Goal: Task Accomplishment & Management: Use online tool/utility

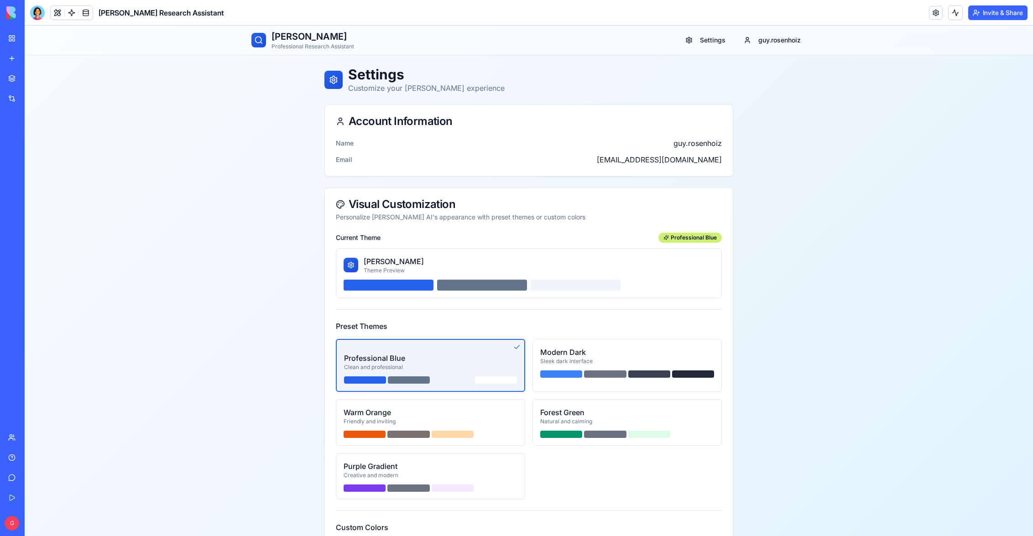
click at [640, 361] on div "Sleek dark interface" at bounding box center [627, 361] width 174 height 7
click at [461, 358] on div "Professional Blue" at bounding box center [430, 358] width 173 height 11
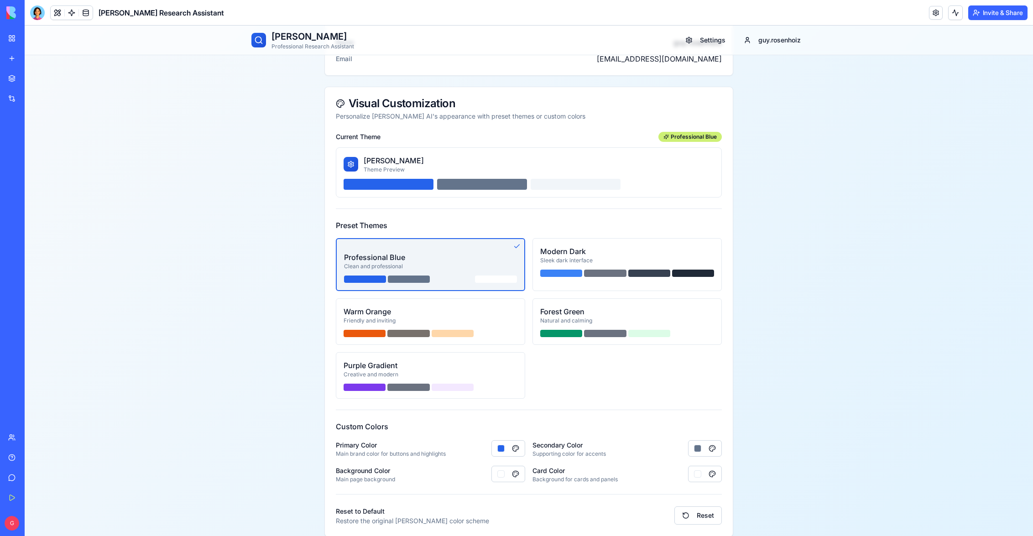
scroll to position [140, 0]
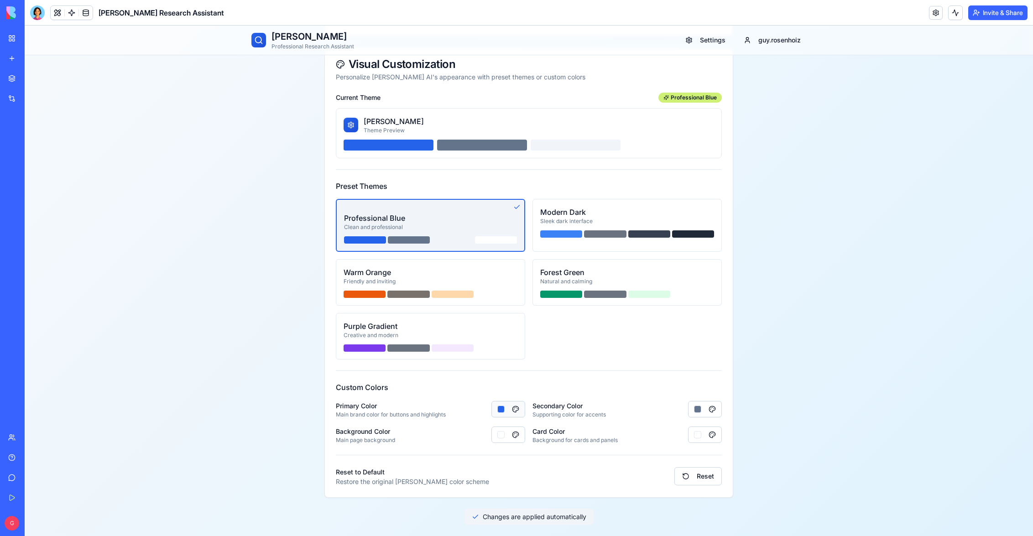
click at [513, 410] on button "button" at bounding box center [508, 409] width 34 height 16
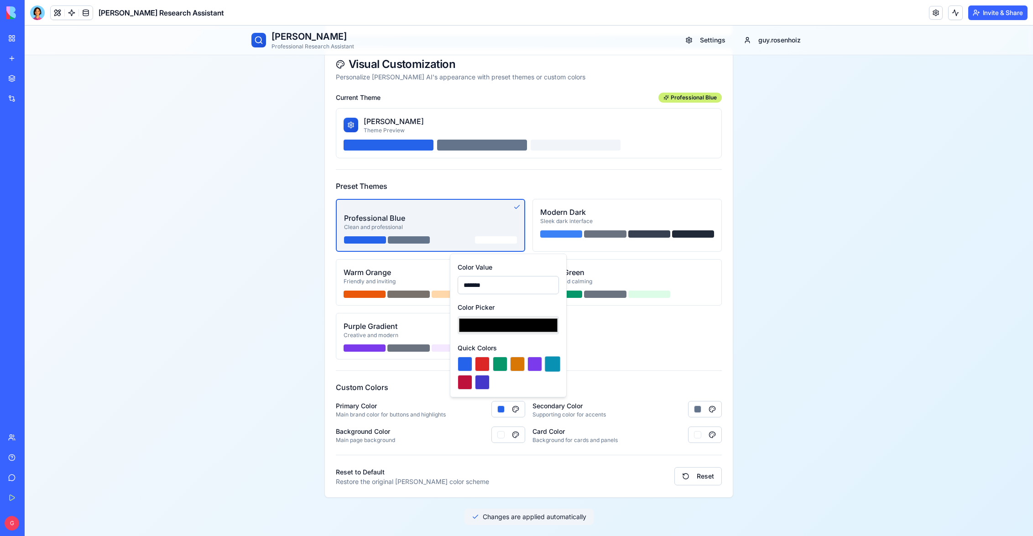
click at [553, 365] on button at bounding box center [552, 364] width 16 height 16
type input "*******"
click at [517, 342] on div "Color Value ******* Color Picker ******* Quick Colors" at bounding box center [508, 325] width 101 height 128
click at [490, 417] on div "Primary Color Main brand color for buttons and highlights" at bounding box center [430, 409] width 189 height 18
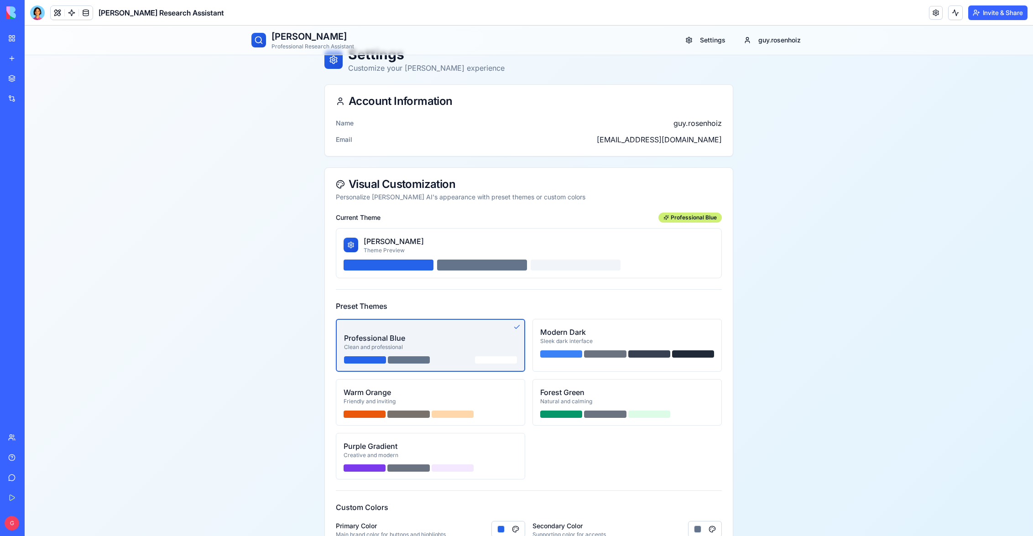
scroll to position [0, 0]
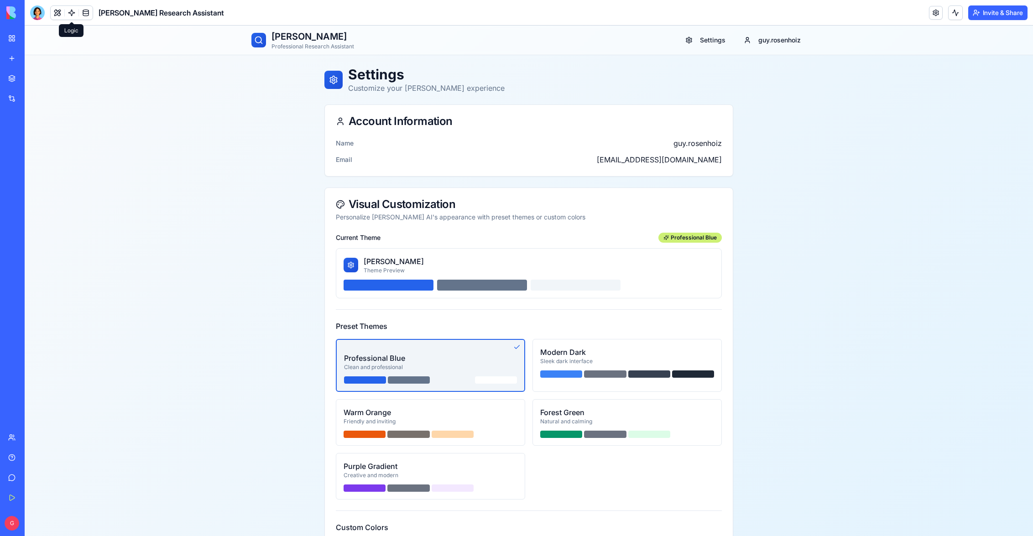
click at [68, 11] on link at bounding box center [72, 13] width 14 height 14
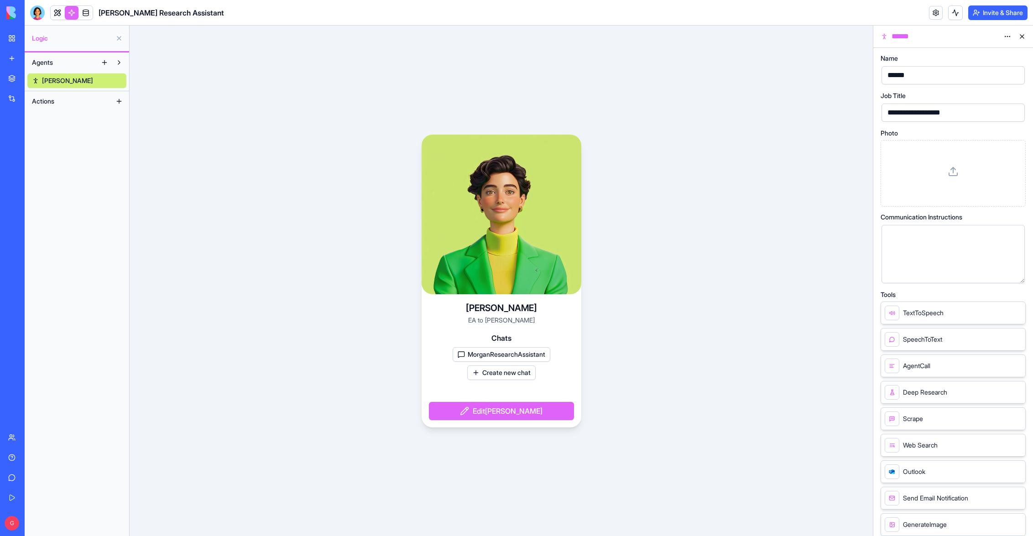
click at [556, 226] on video at bounding box center [502, 215] width 160 height 160
click at [1017, 275] on button "button" at bounding box center [1015, 274] width 15 height 15
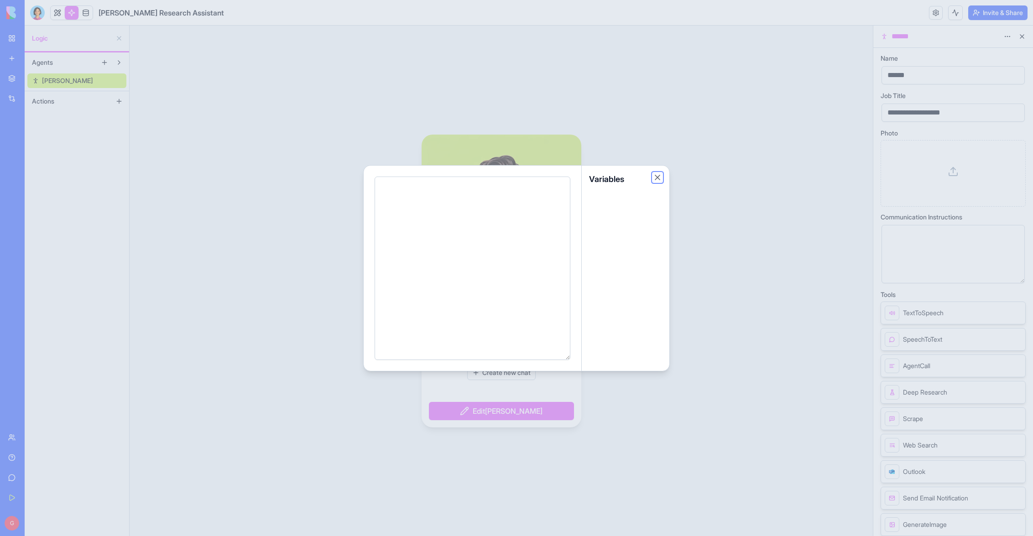
click at [658, 178] on button "Close" at bounding box center [657, 177] width 9 height 9
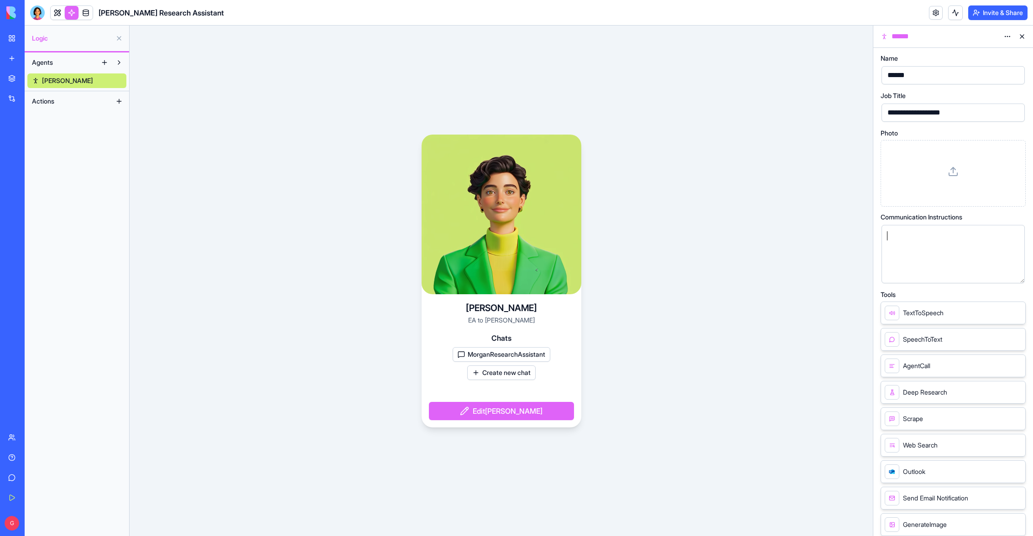
click at [893, 243] on div at bounding box center [945, 254] width 121 height 47
click at [1011, 216] on div "Communication Instructions" at bounding box center [953, 217] width 145 height 6
click at [732, 228] on div "[PERSON_NAME] to [PERSON_NAME] Chats MorganResearchAssistant Create new chat Ed…" at bounding box center [501, 281] width 743 height 511
click at [1022, 35] on button at bounding box center [1022, 36] width 15 height 15
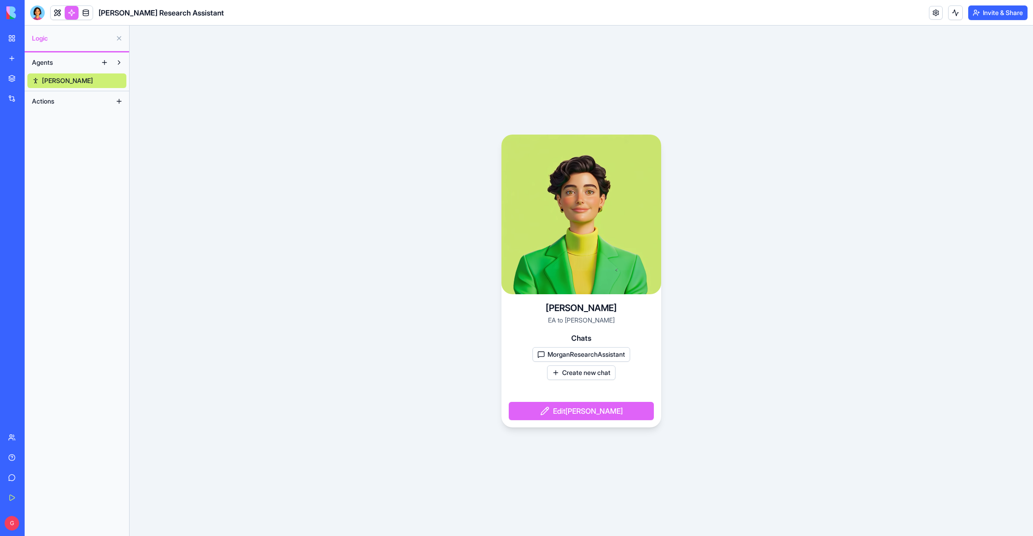
click at [931, 10] on link at bounding box center [936, 13] width 14 height 14
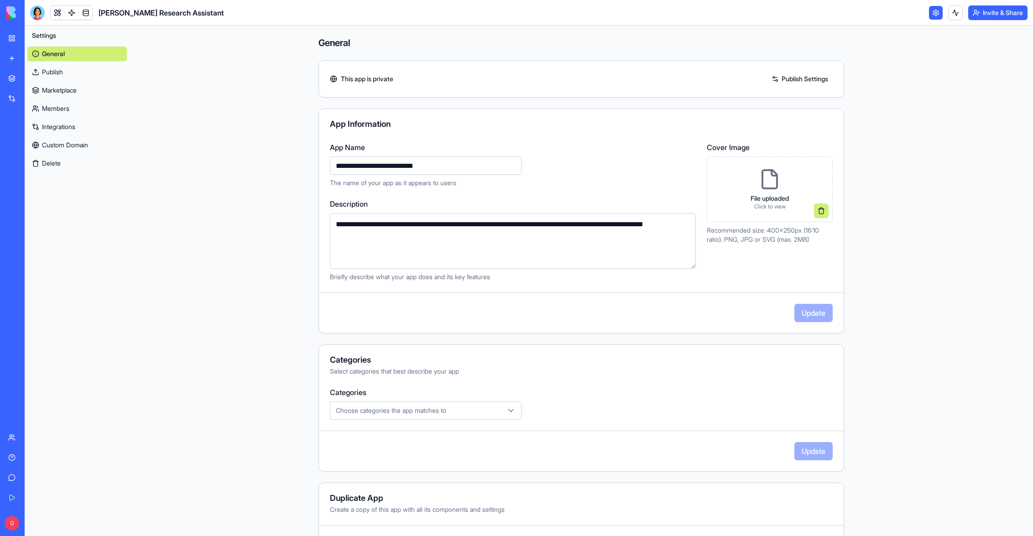
drag, startPoint x: 459, startPoint y: 163, endPoint x: 245, endPoint y: 157, distance: 214.1
click at [330, 157] on input "**********" at bounding box center [426, 165] width 192 height 18
click at [362, 164] on input "**********" at bounding box center [426, 165] width 192 height 18
type input "**********"
click at [605, 174] on div "**********" at bounding box center [513, 165] width 366 height 46
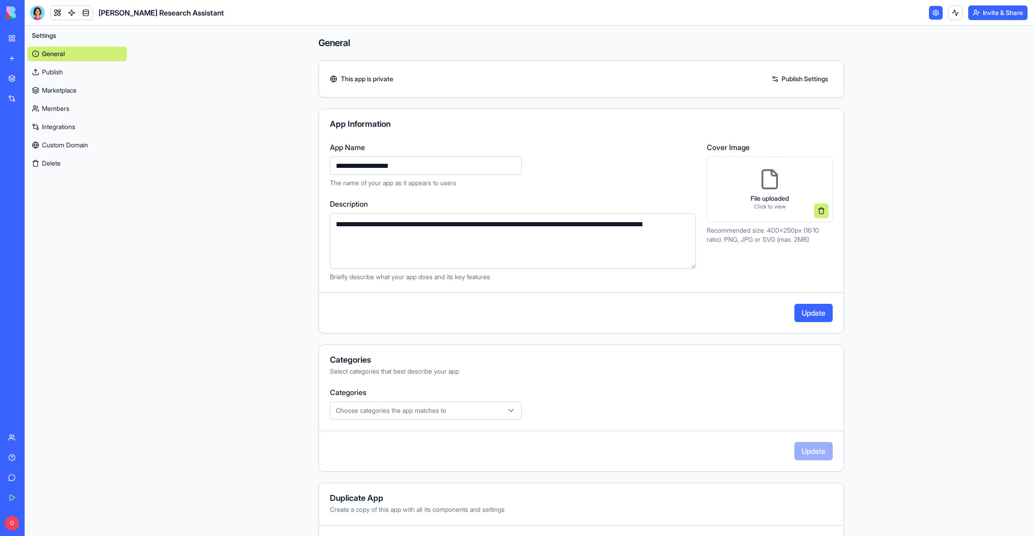
click at [809, 310] on button "Update" at bounding box center [813, 313] width 38 height 18
click at [932, 12] on link at bounding box center [936, 13] width 14 height 14
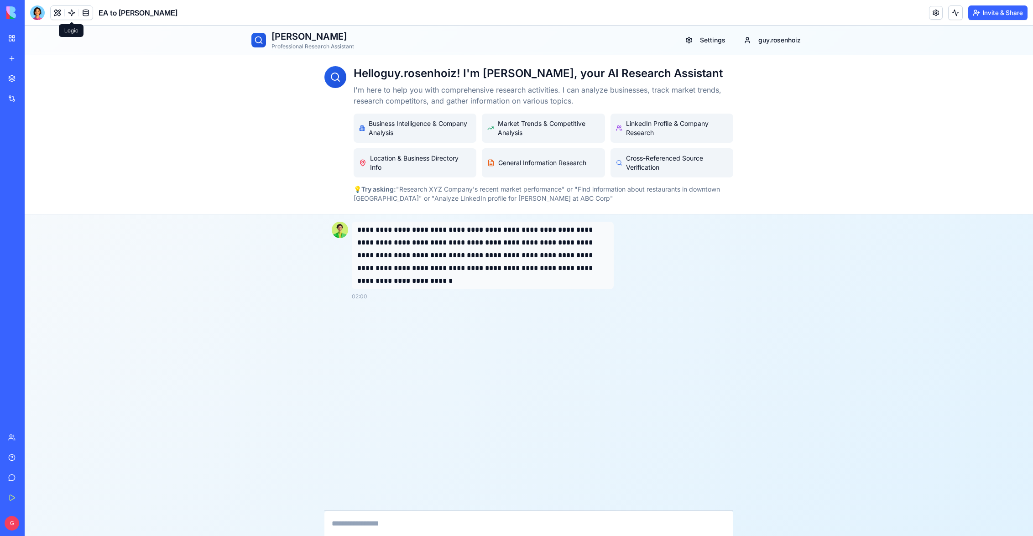
click at [73, 14] on link at bounding box center [72, 13] width 14 height 14
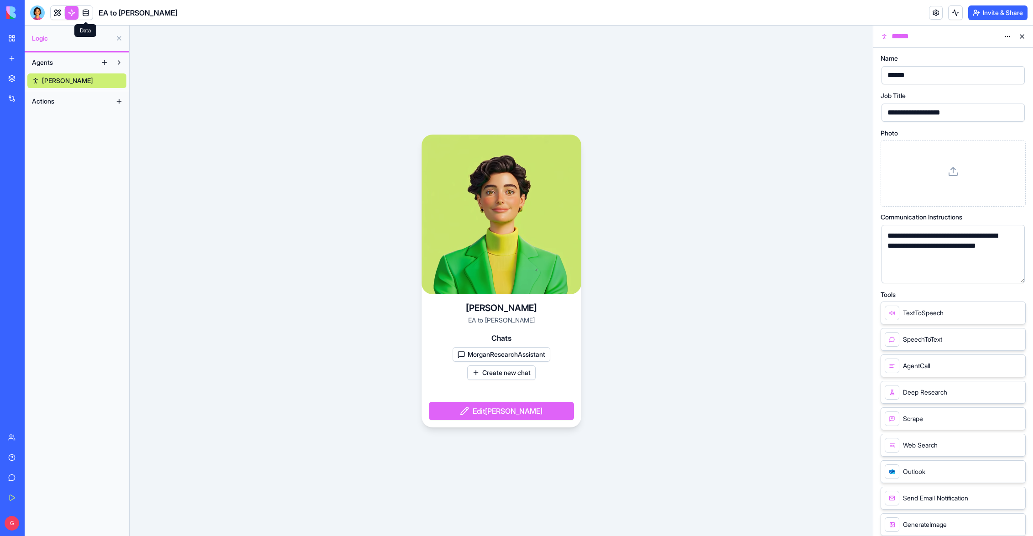
click at [89, 15] on link at bounding box center [86, 13] width 14 height 14
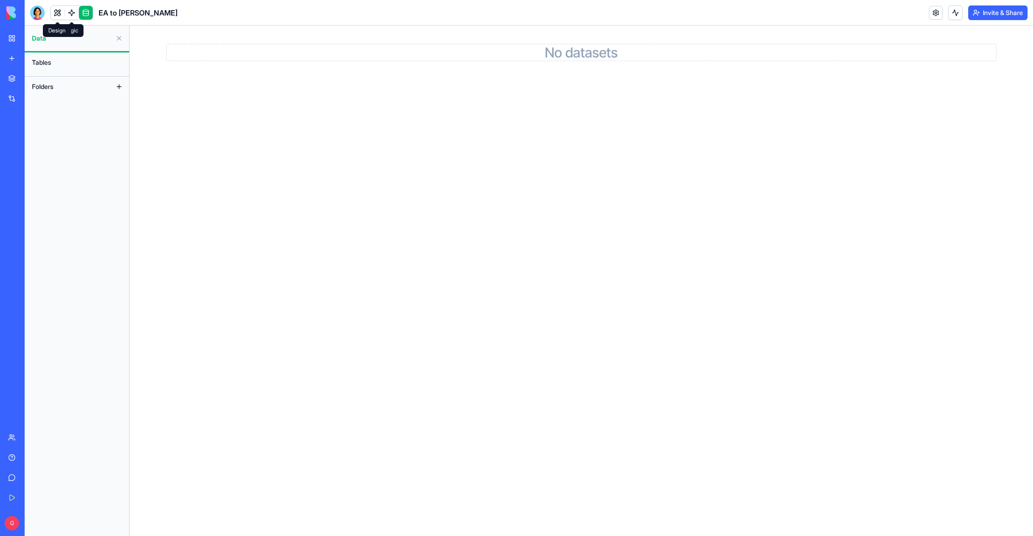
click at [57, 10] on link at bounding box center [58, 13] width 14 height 14
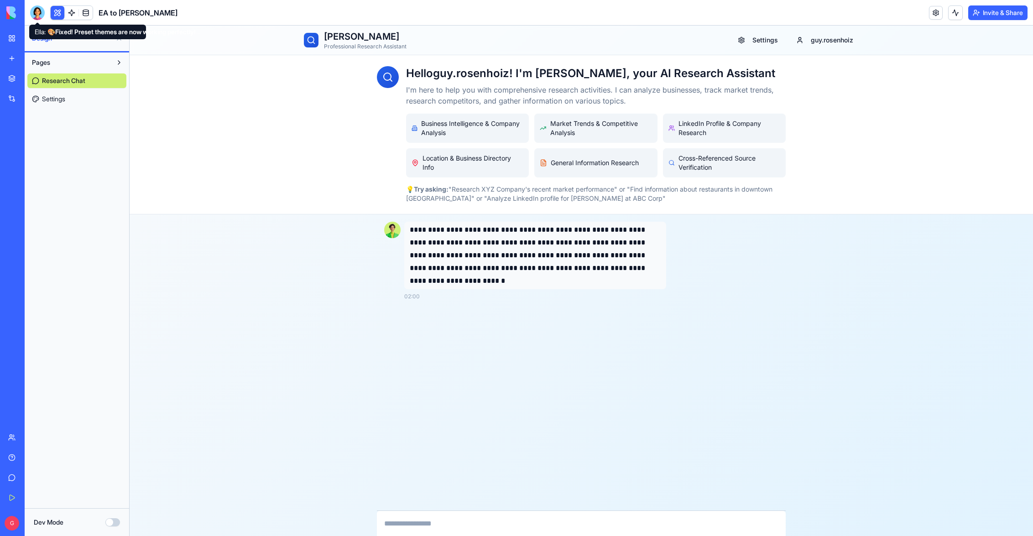
click at [40, 12] on div at bounding box center [37, 12] width 15 height 15
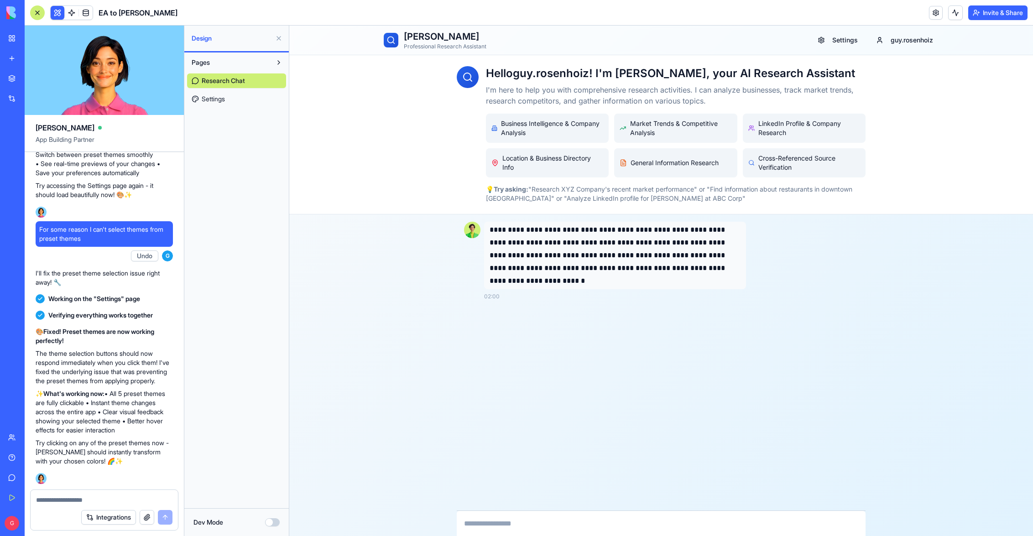
click at [92, 495] on div at bounding box center [104, 497] width 147 height 15
click at [79, 492] on div at bounding box center [104, 497] width 147 height 15
click at [72, 501] on textarea at bounding box center [104, 499] width 136 height 9
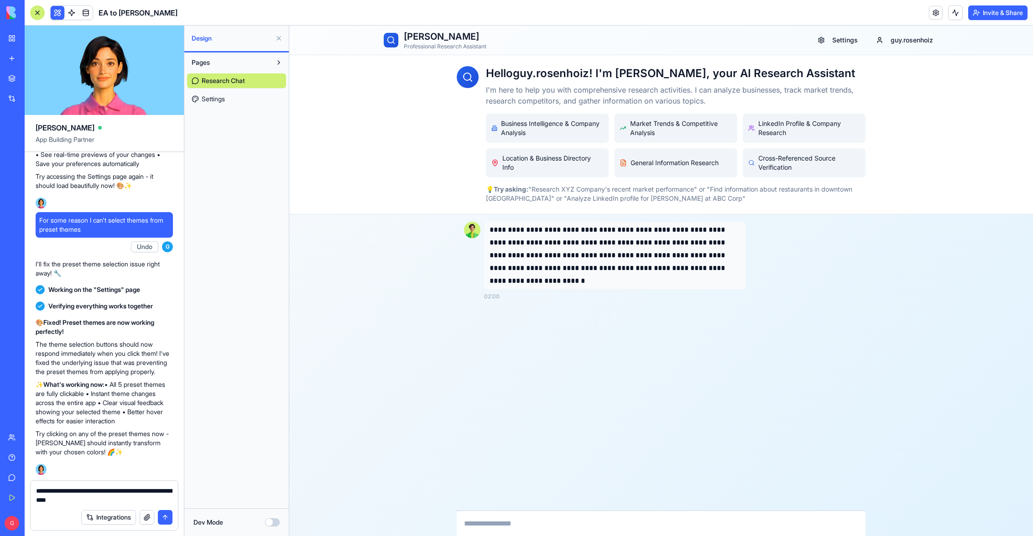
type textarea "**********"
click at [168, 511] on button "submit" at bounding box center [165, 517] width 15 height 15
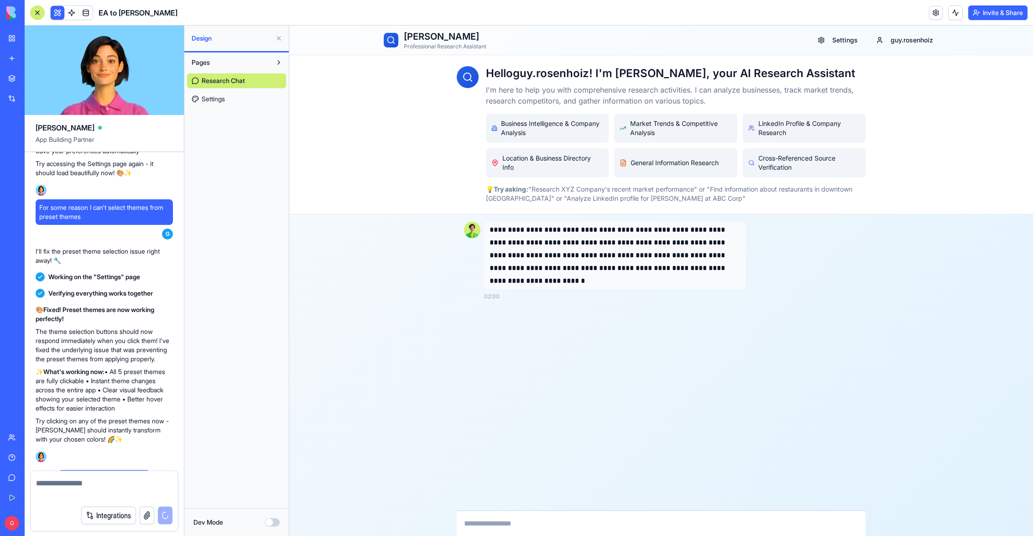
scroll to position [1876, 0]
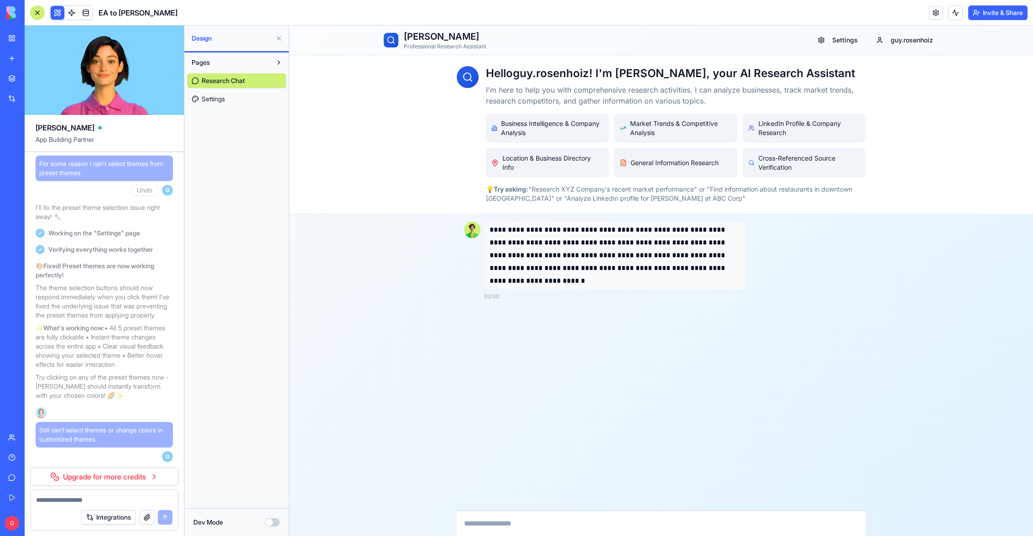
click at [119, 476] on link "Upgrade for more credits" at bounding box center [104, 477] width 148 height 18
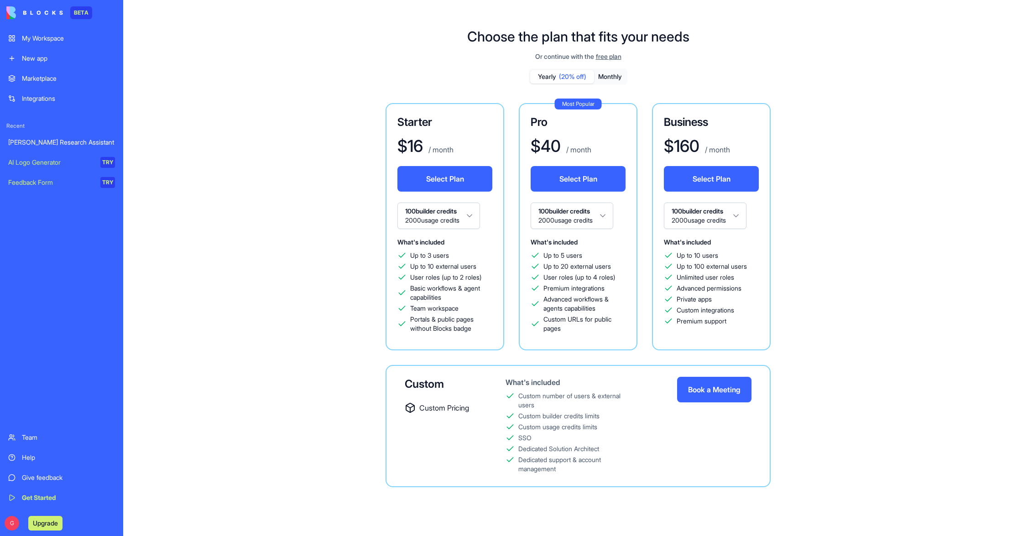
click at [606, 75] on button "Monthly" at bounding box center [610, 76] width 32 height 13
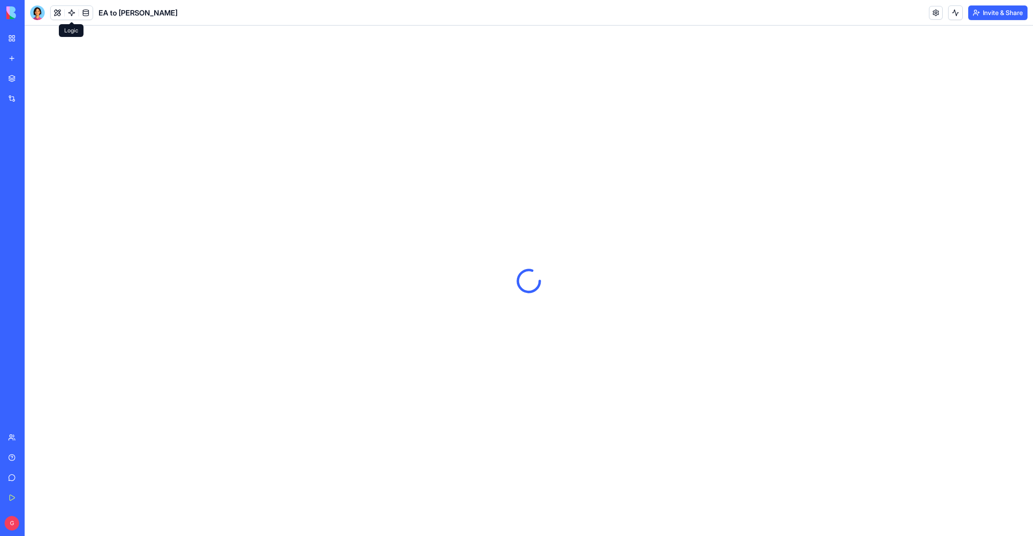
click at [69, 15] on link at bounding box center [72, 13] width 14 height 14
